Goal: Transaction & Acquisition: Book appointment/travel/reservation

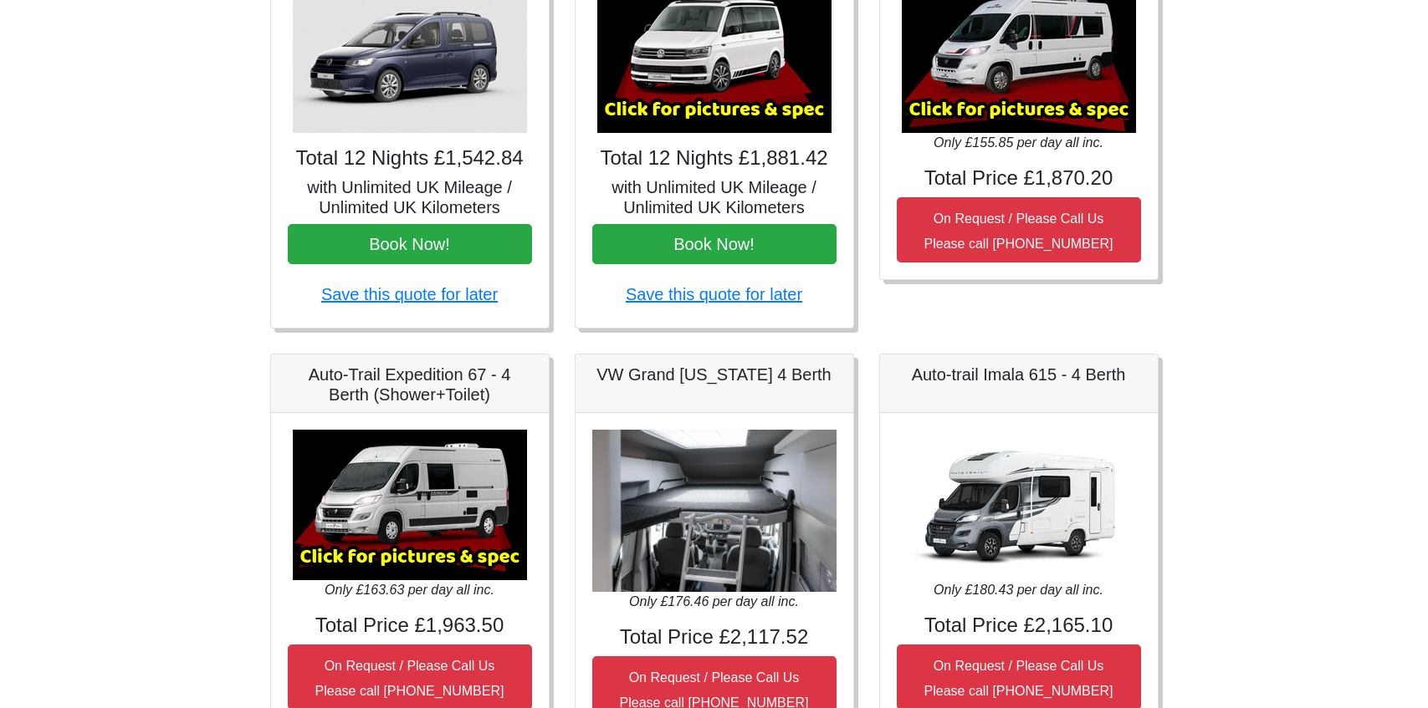
scroll to position [366, 0]
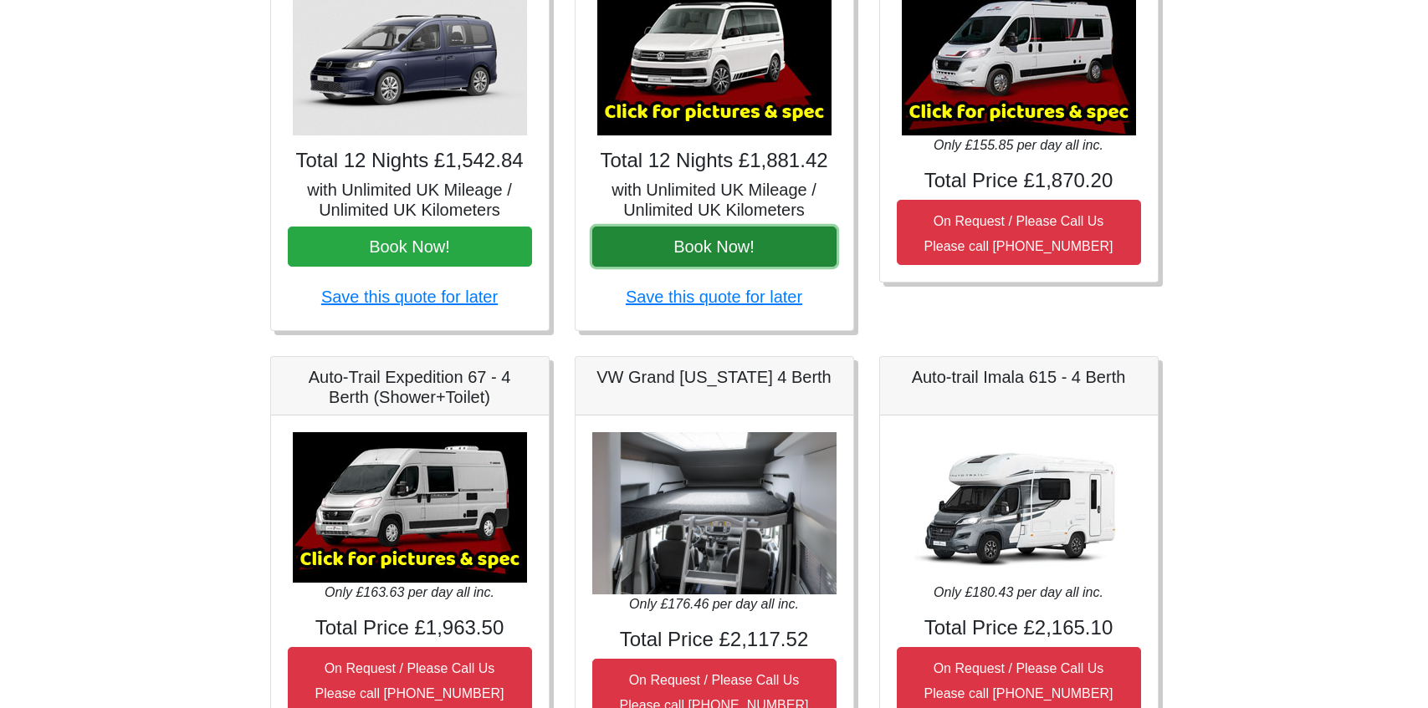
click at [719, 249] on button "Book Now!" at bounding box center [714, 247] width 244 height 40
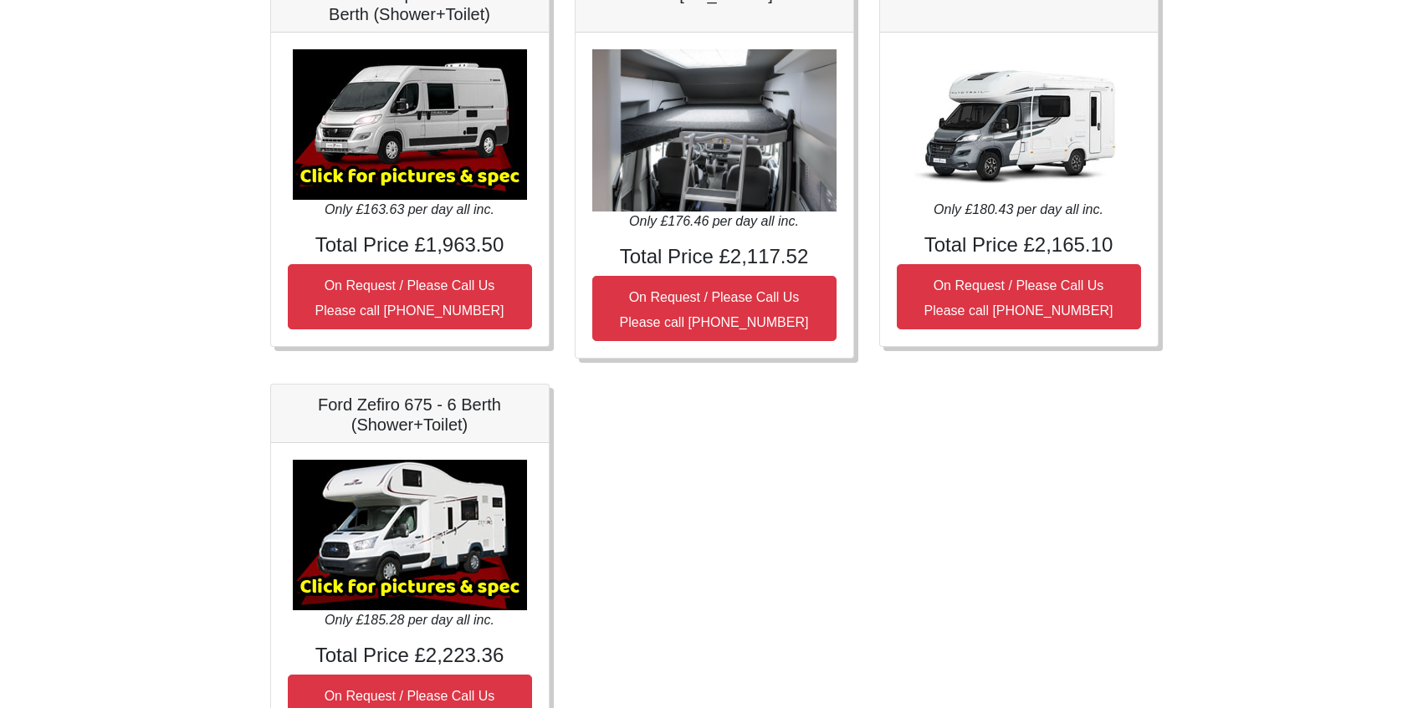
scroll to position [864, 0]
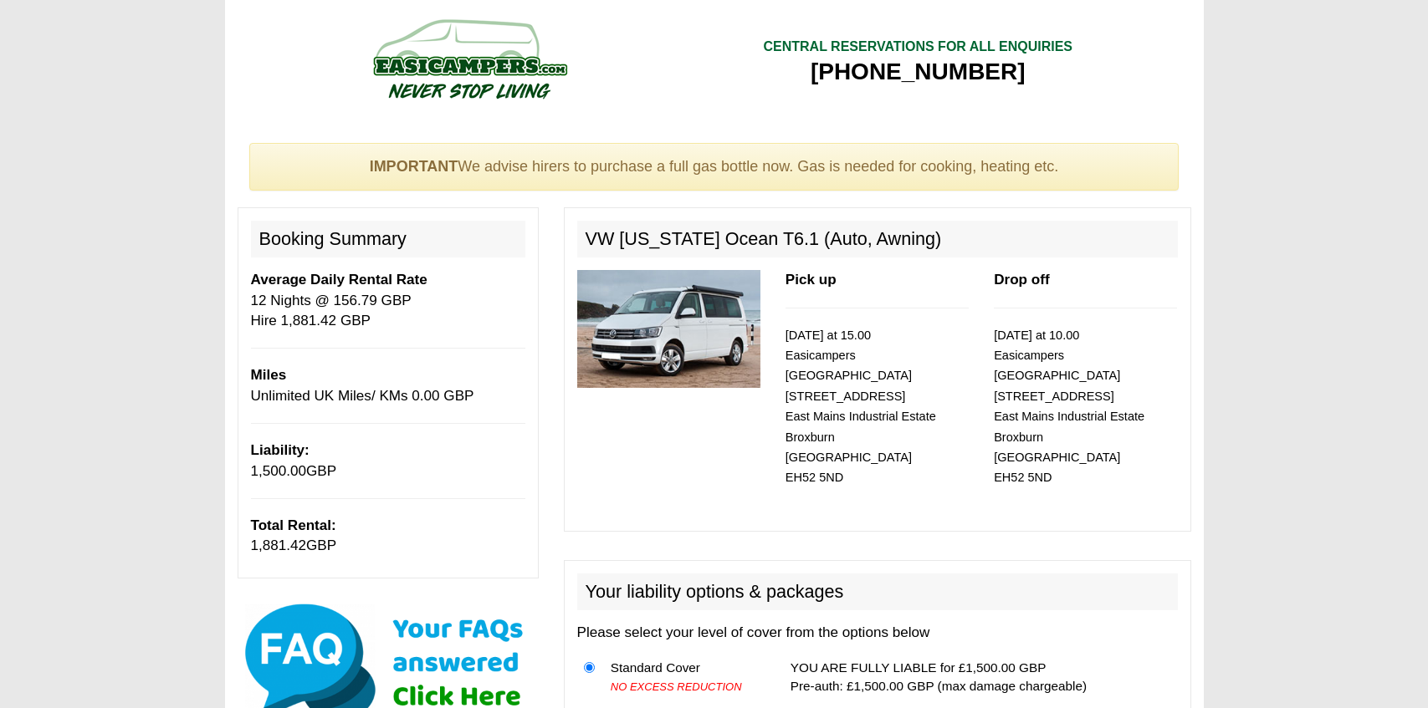
click at [728, 335] on img at bounding box center [668, 329] width 183 height 118
click at [713, 326] on img at bounding box center [668, 329] width 183 height 118
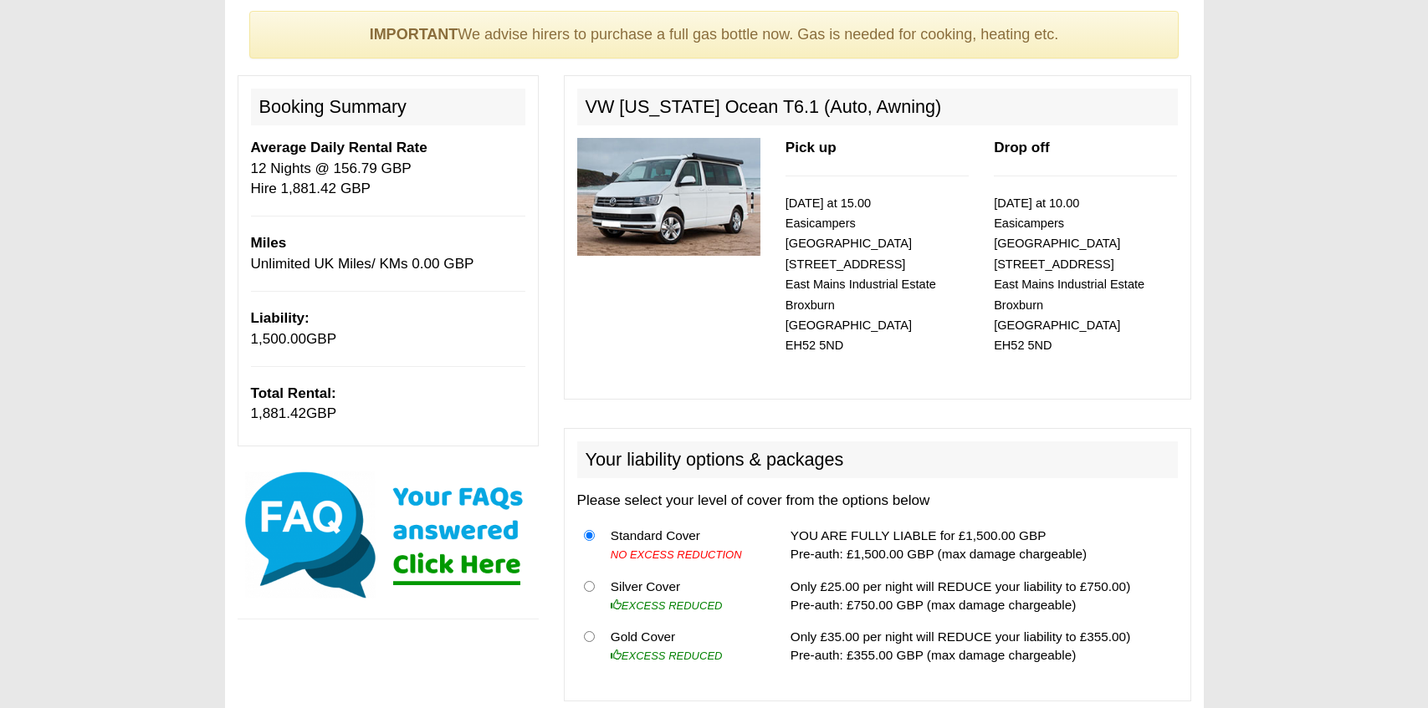
scroll to position [128, 0]
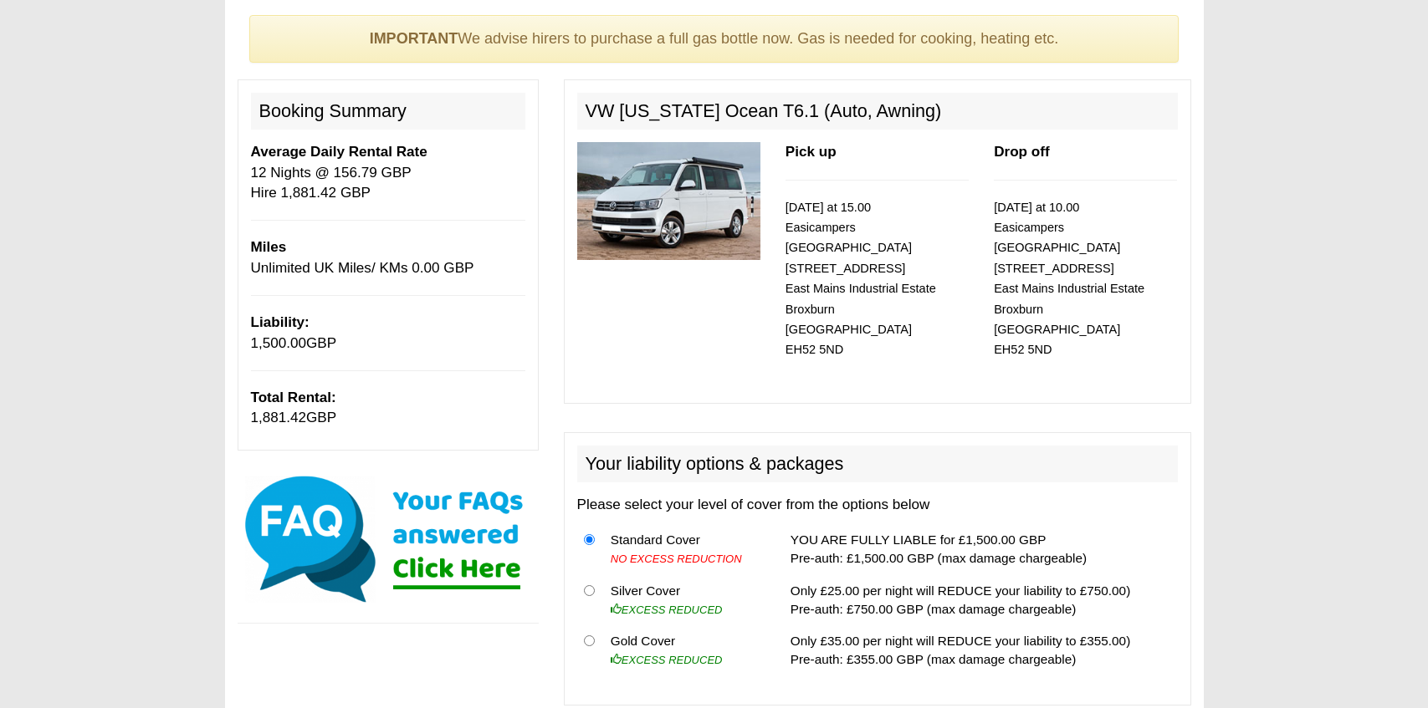
click at [705, 231] on img at bounding box center [668, 201] width 183 height 118
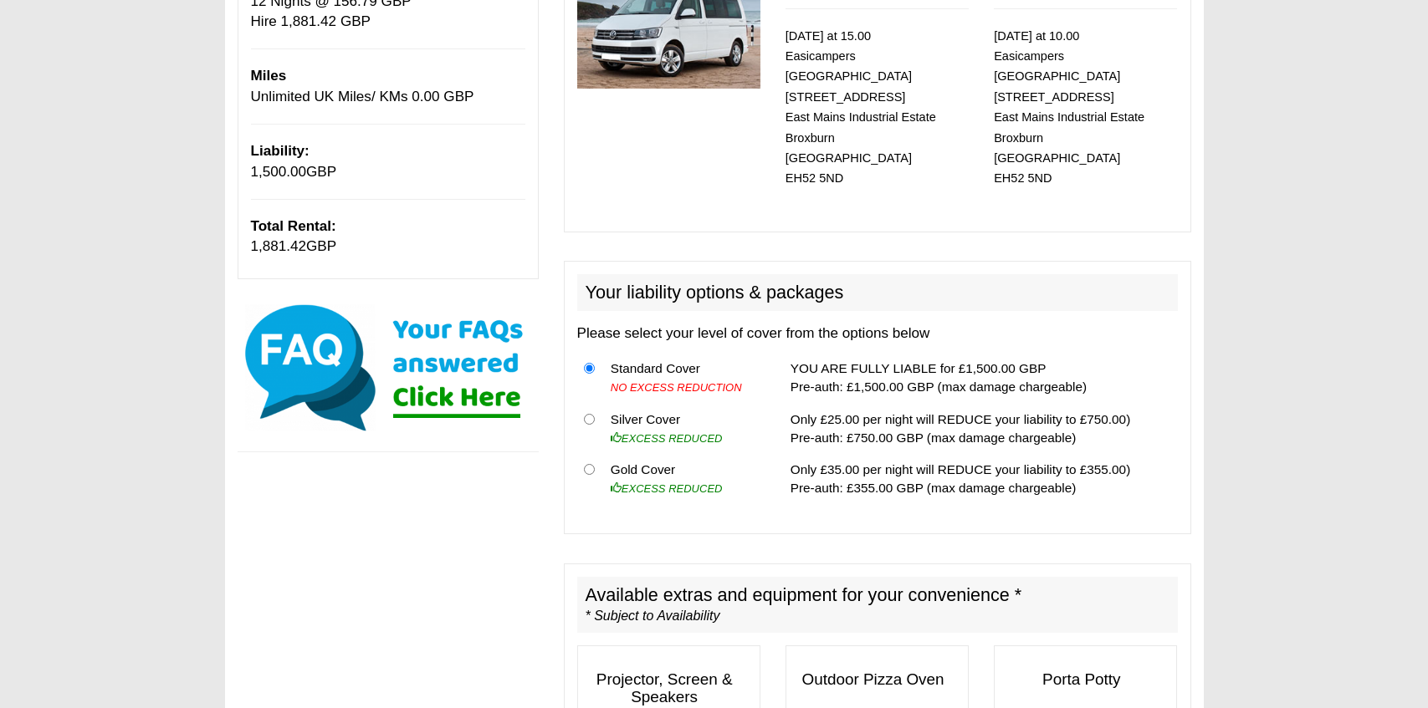
scroll to position [0, 0]
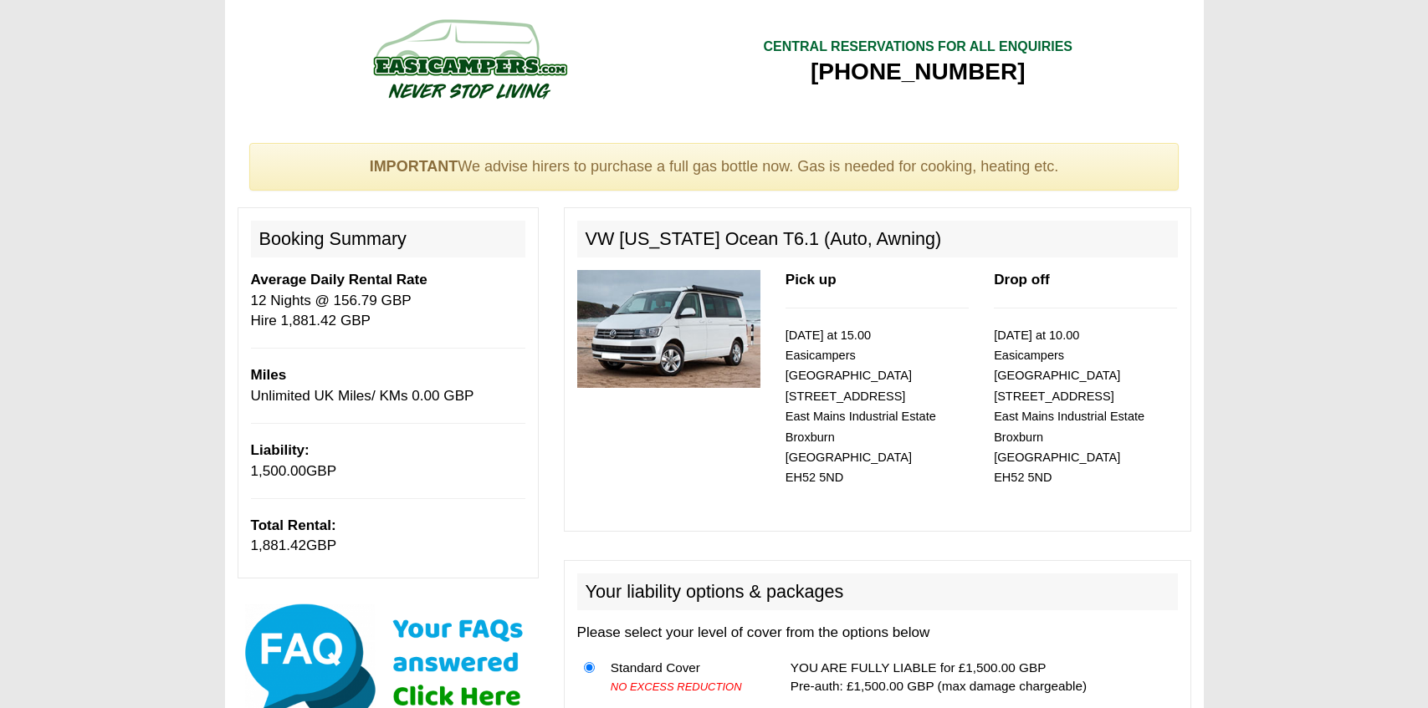
click at [691, 309] on img at bounding box center [668, 329] width 183 height 118
click at [682, 356] on img at bounding box center [668, 329] width 183 height 118
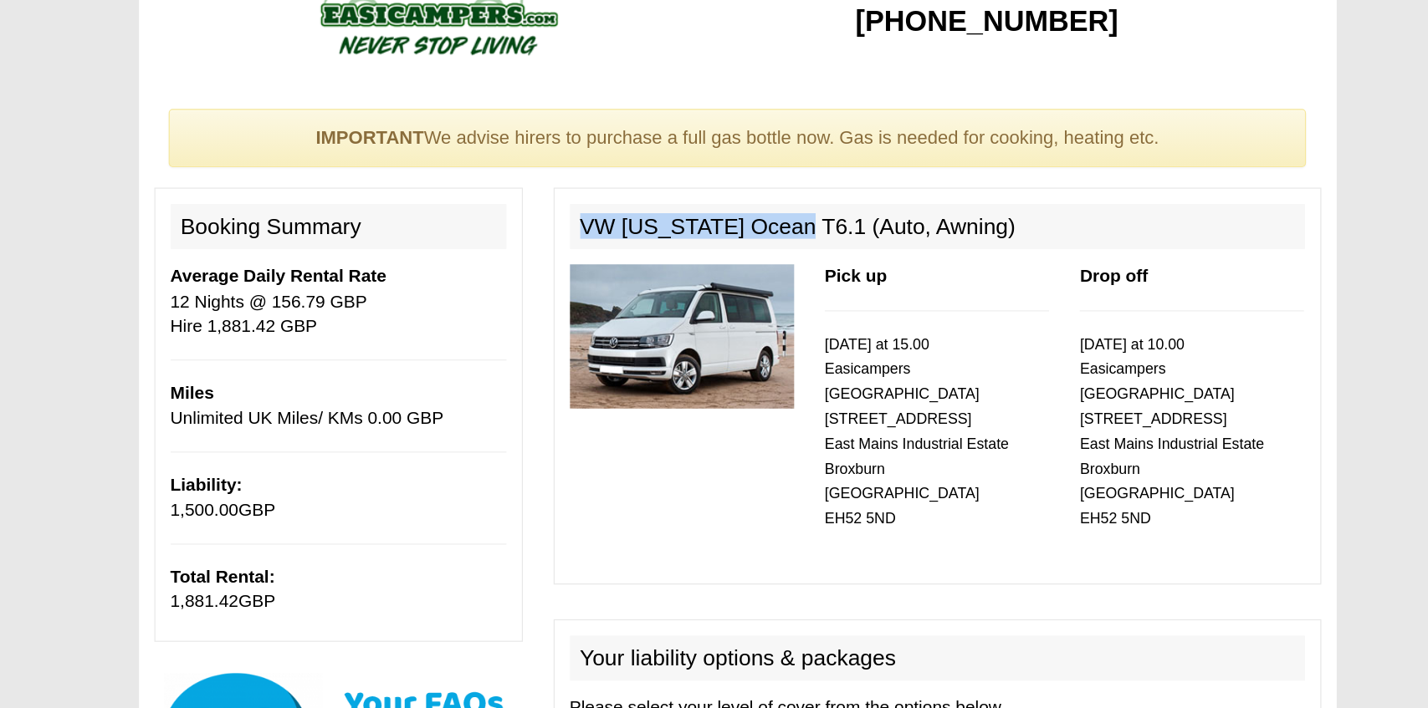
drag, startPoint x: 585, startPoint y: 232, endPoint x: 750, endPoint y: 232, distance: 164.8
click at [750, 232] on h2 "VW [US_STATE] Ocean T6.1 (Auto, Awning)" at bounding box center [877, 239] width 600 height 37
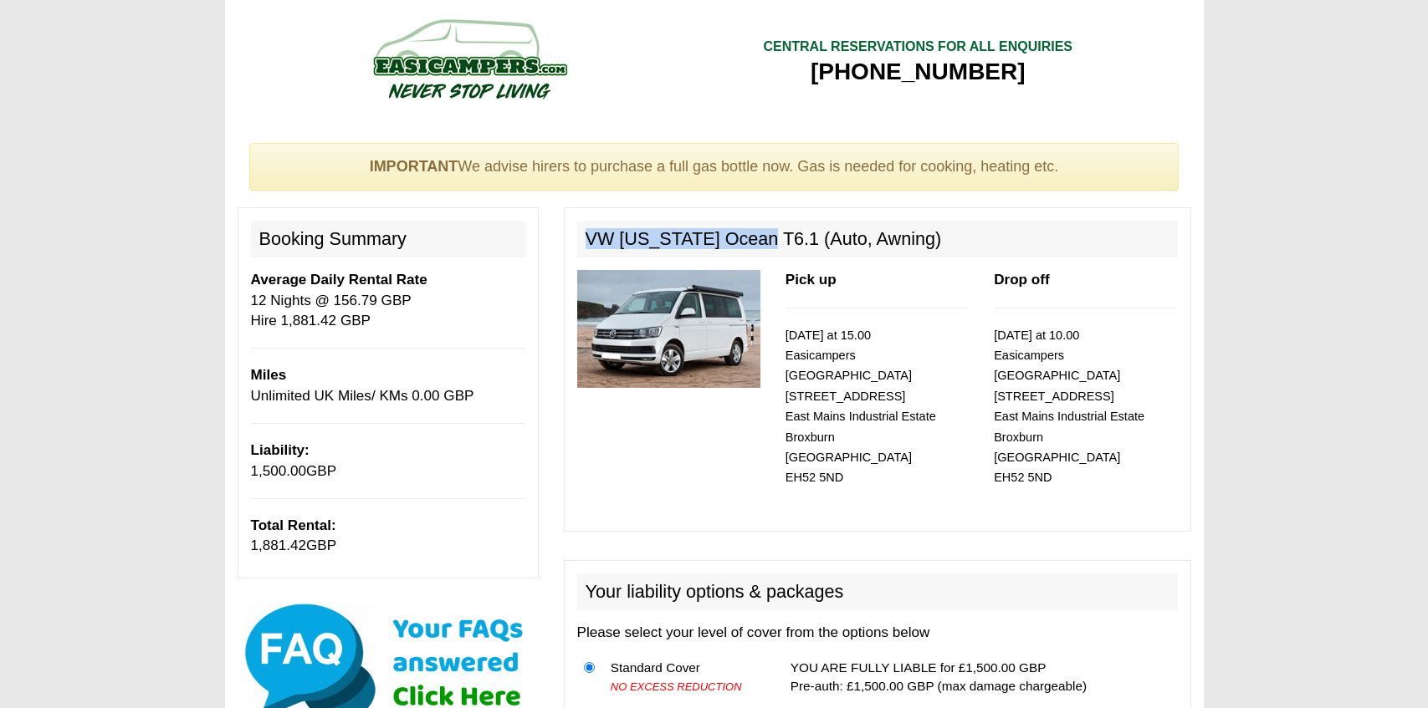
copy h2 "VW California Ocean"
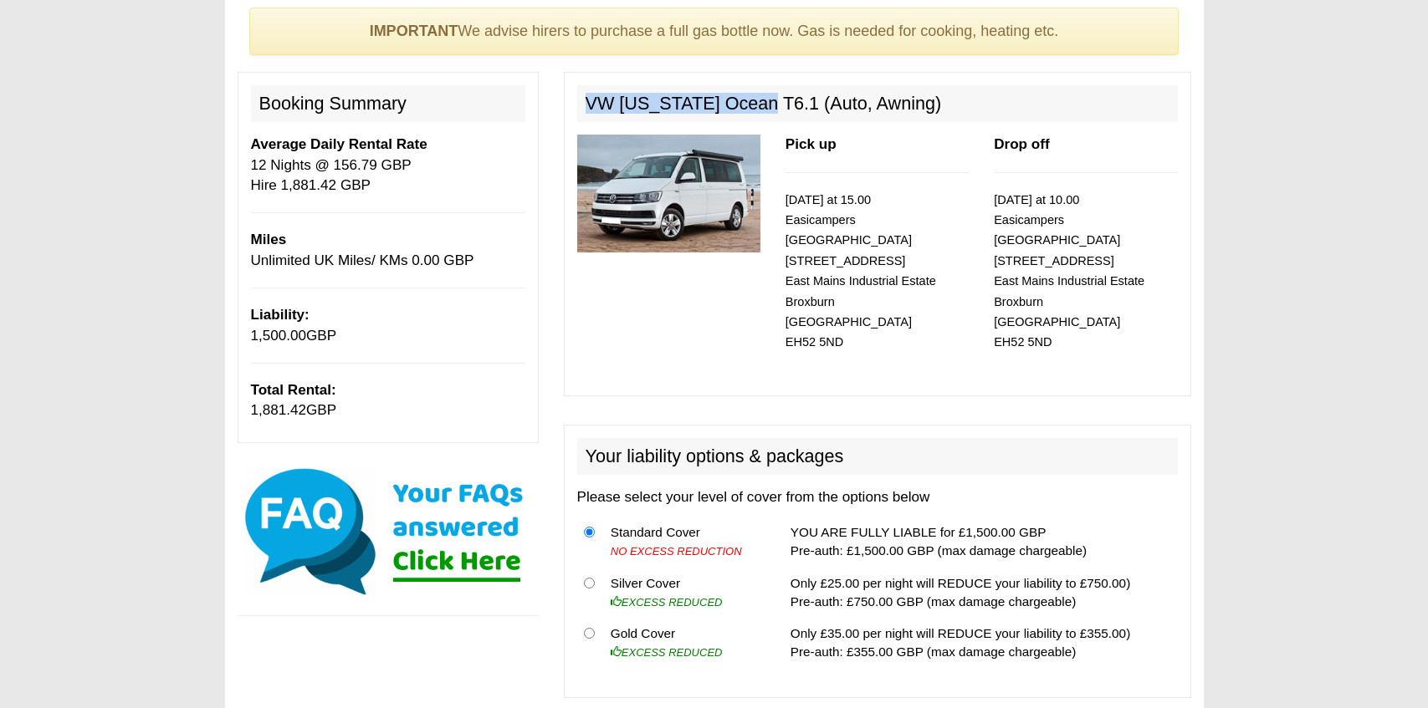
scroll to position [141, 0]
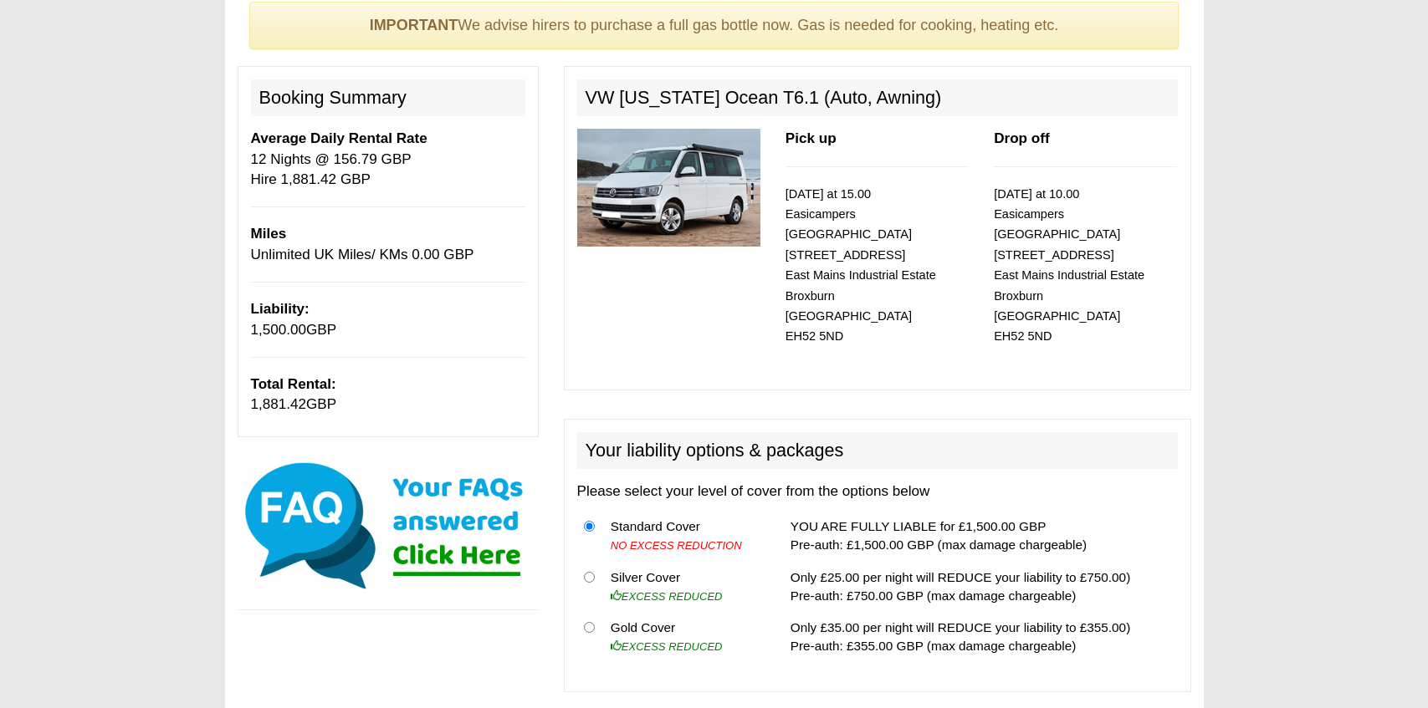
click at [1180, 330] on div "Drop off 27/08/2025 at 10.00 Easicampers Edinburgh 1 Drovers Road East Mains In…" at bounding box center [1085, 242] width 208 height 227
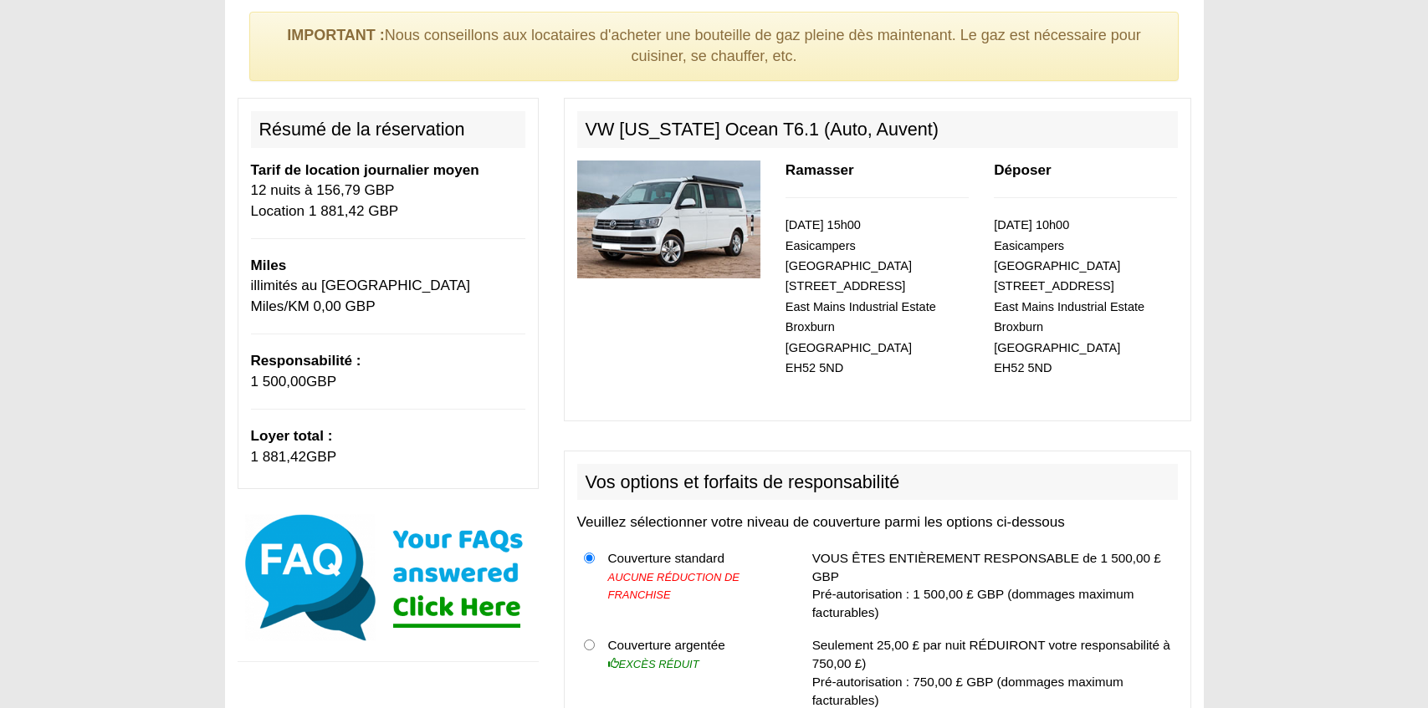
scroll to position [125, 0]
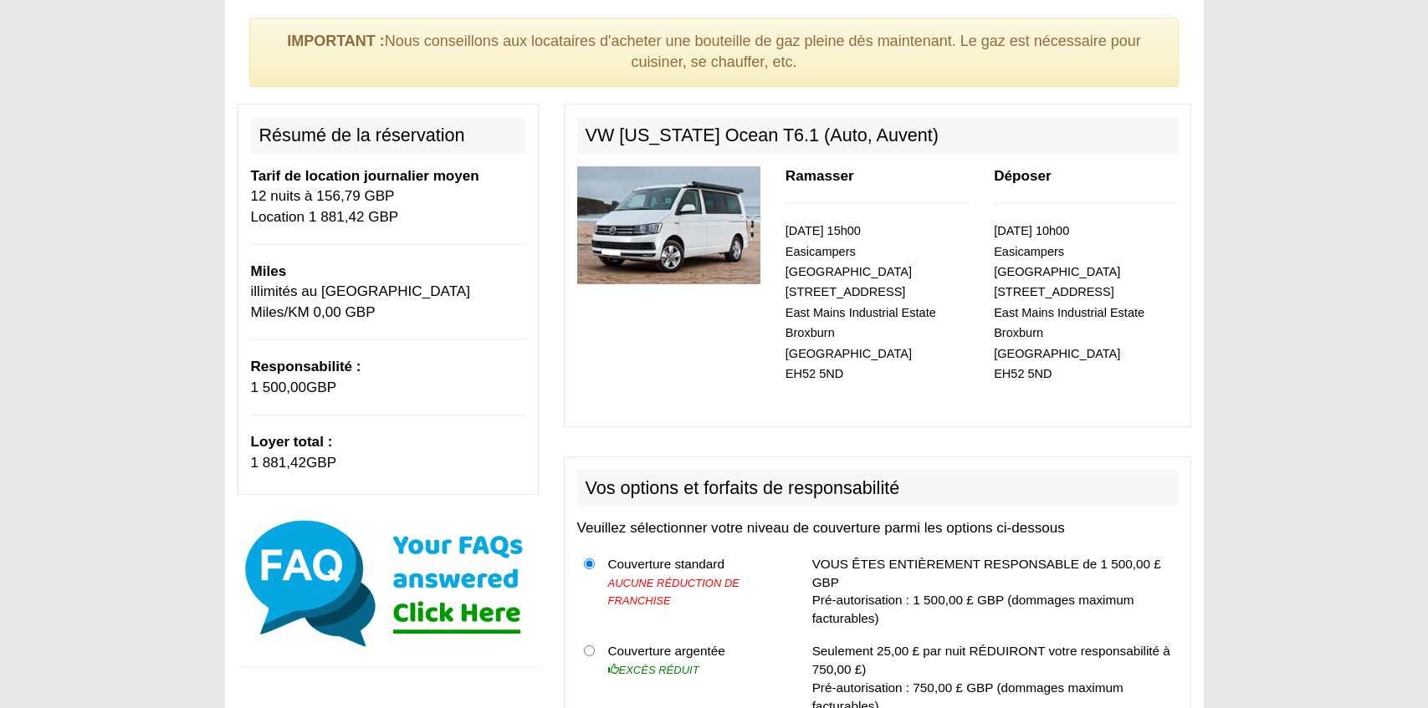
click at [692, 227] on img at bounding box center [668, 225] width 183 height 118
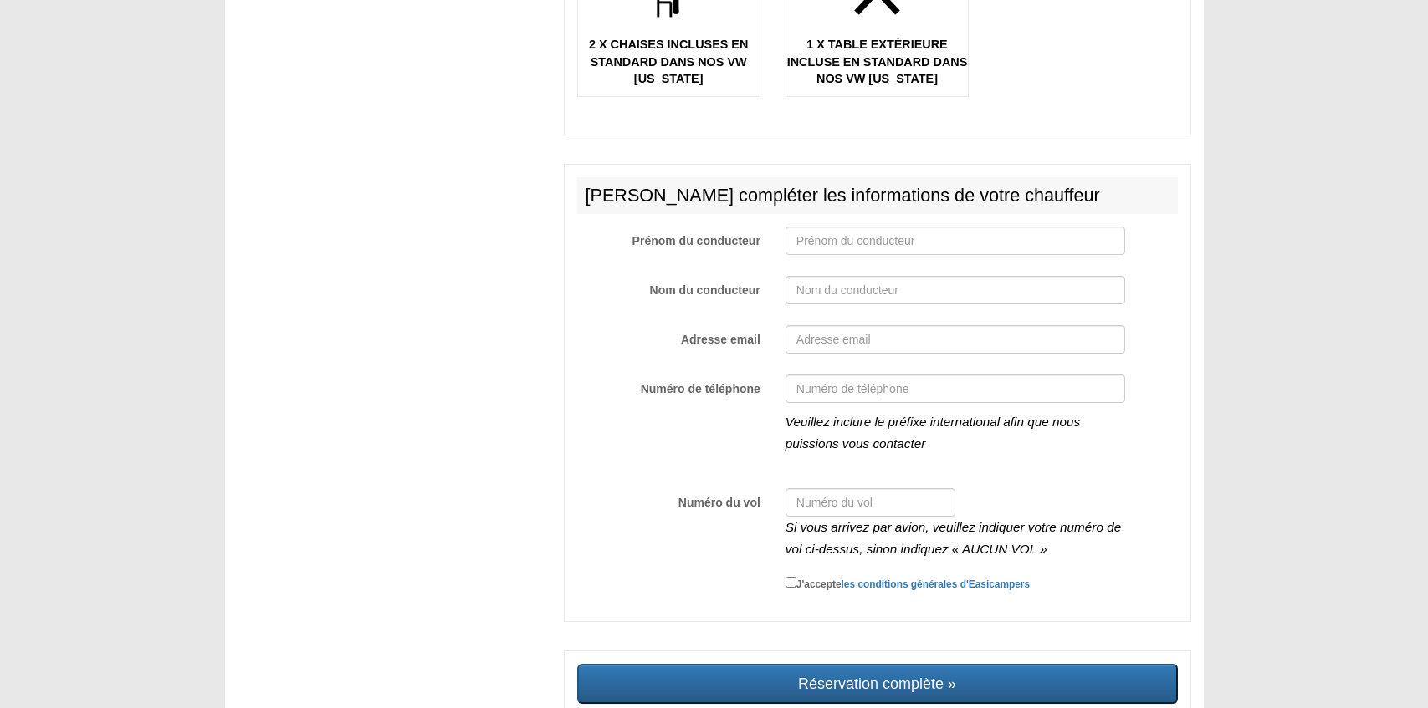
scroll to position [2955, 0]
